Goal: Task Accomplishment & Management: Use online tool/utility

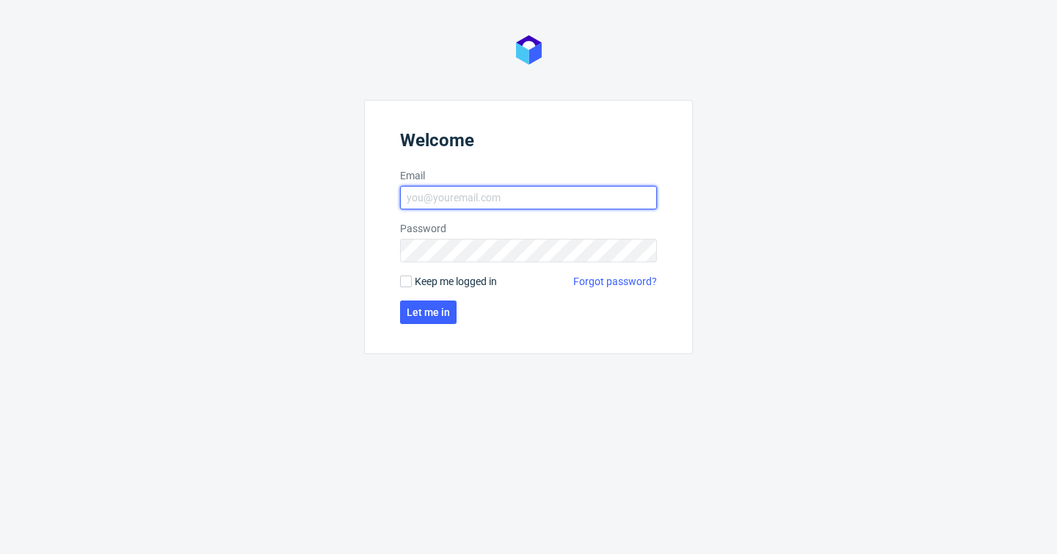
click at [477, 199] on input "Email" at bounding box center [528, 197] width 257 height 23
type input "[PERSON_NAME][EMAIL_ADDRESS][PERSON_NAME][DOMAIN_NAME]"
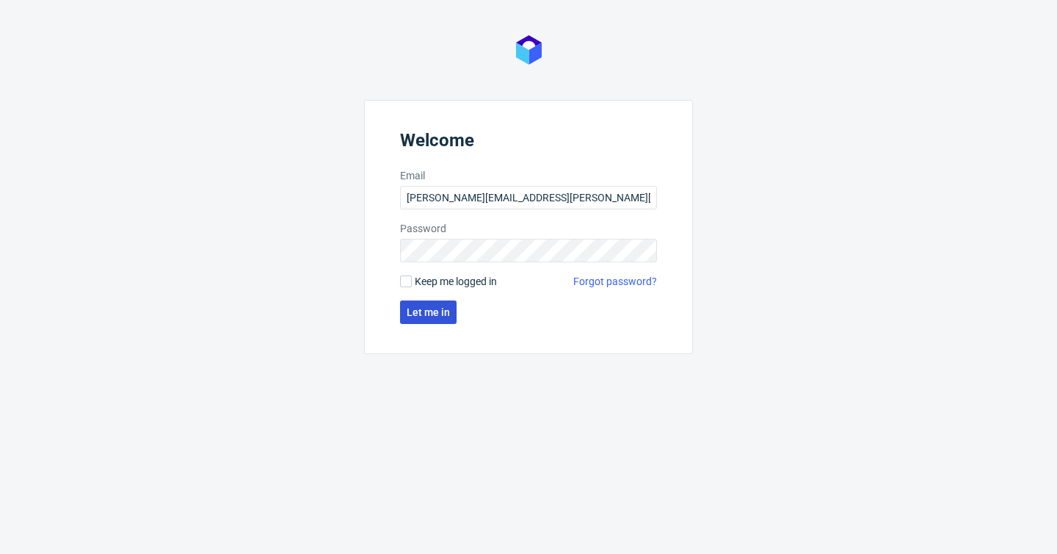
click at [427, 314] on span "Let me in" at bounding box center [428, 312] width 43 height 10
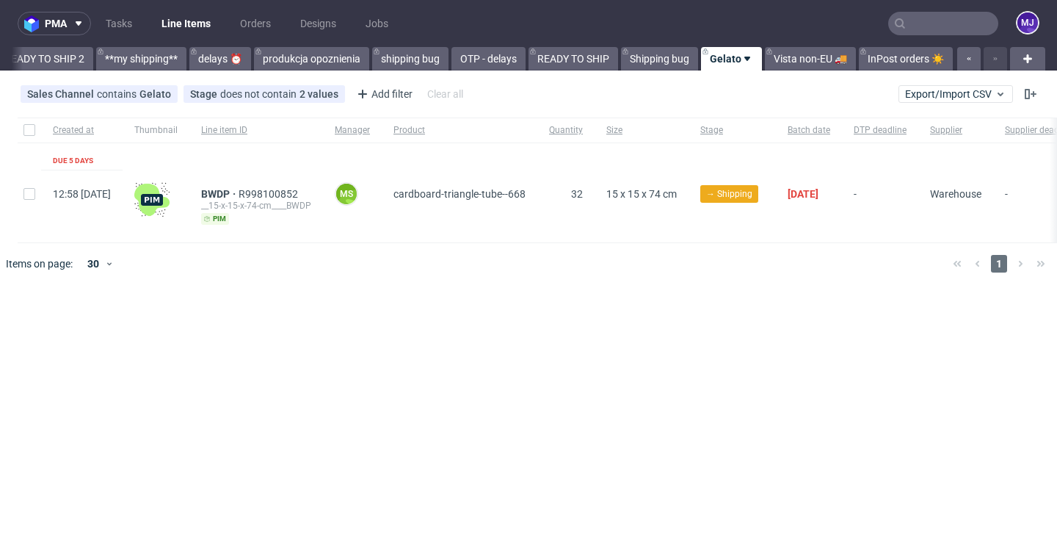
scroll to position [0, 2567]
click at [599, 262] on div at bounding box center [550, 263] width 783 height 41
click at [543, 167] on div "Created at Thumbnail Line item ID Manager Product Quantity Size Stage Batch dat…" at bounding box center [768, 180] width 1500 height 126
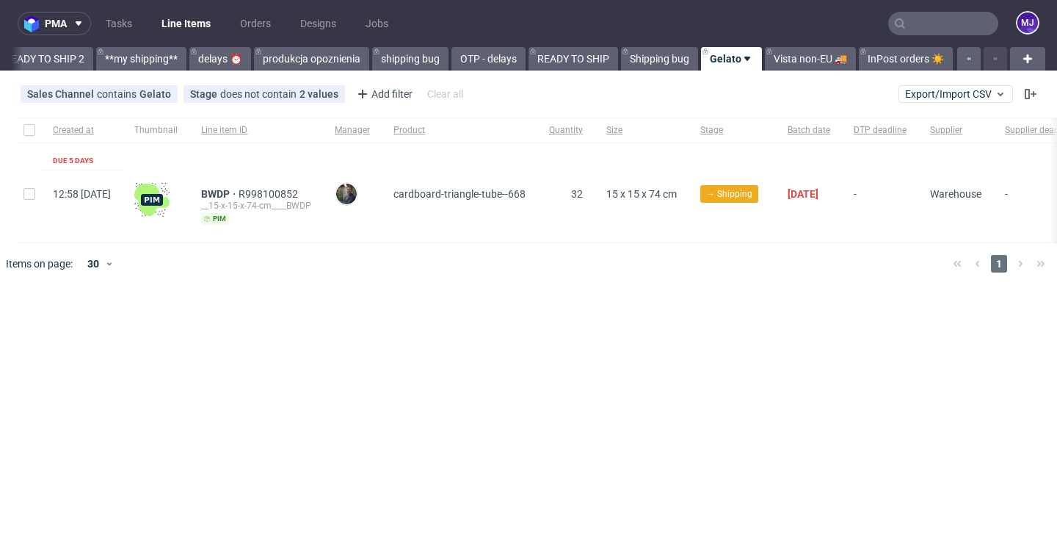
click at [538, 95] on div "Sales Channel contains Gelato Stage does not contain 2 values Cancelled, Shippe…" at bounding box center [528, 93] width 1057 height 35
